Goal: Find specific page/section: Find specific page/section

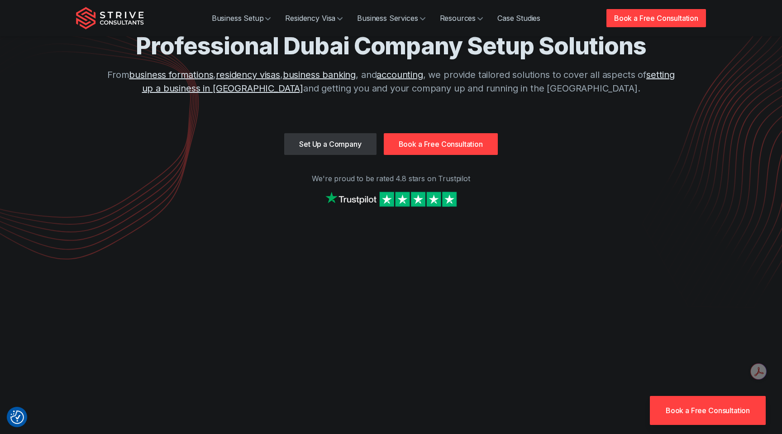
scroll to position [17, 0]
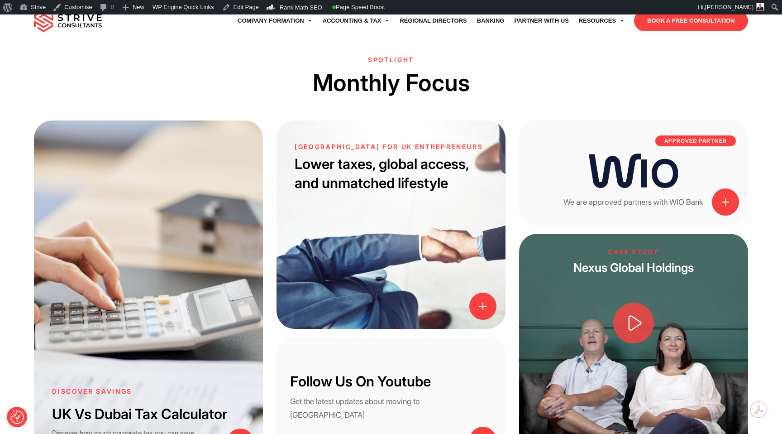
scroll to position [724, 0]
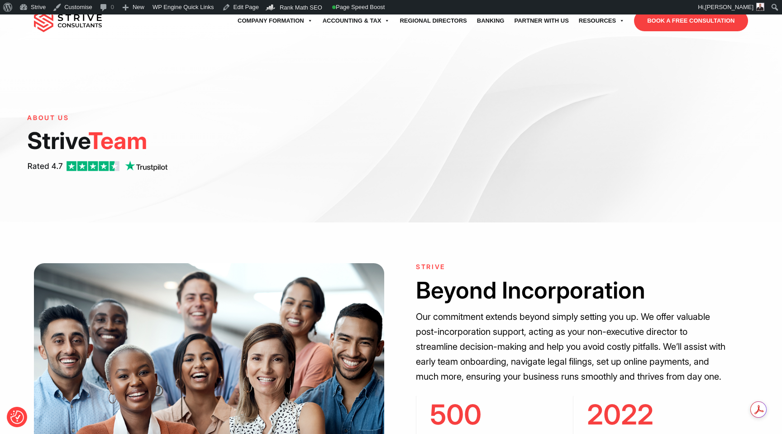
click at [288, 150] on h1 "Strive Team" at bounding box center [183, 140] width 313 height 29
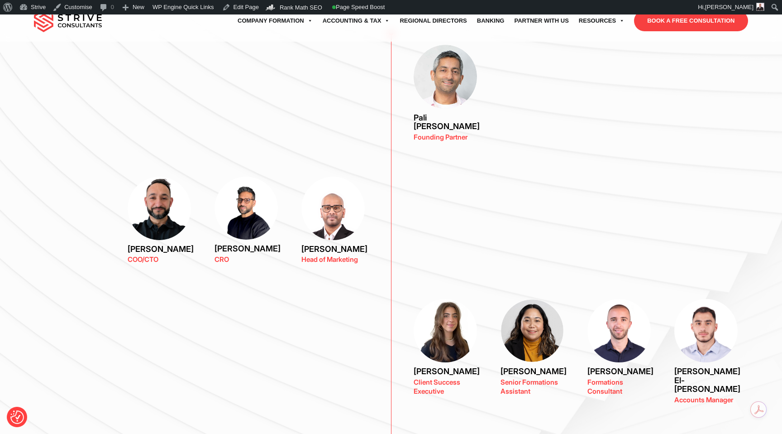
scroll to position [686, 0]
